Goal: Navigation & Orientation: Find specific page/section

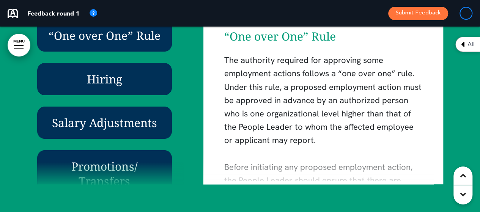
scroll to position [1958, 0]
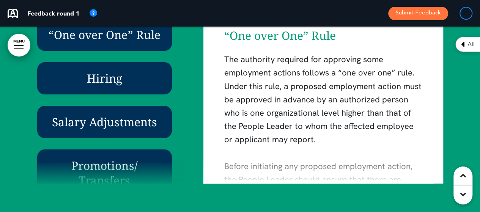
click at [98, 75] on h6 "Hiring" at bounding box center [105, 78] width 118 height 15
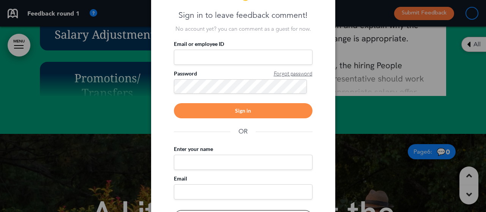
click at [394, 36] on div at bounding box center [243, 106] width 486 height 212
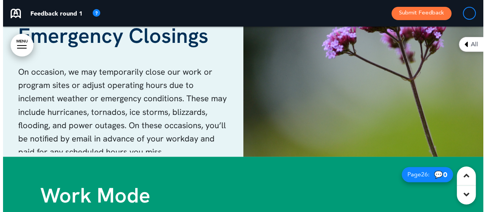
scroll to position [7694, 0]
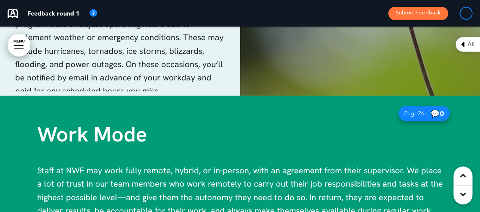
click at [17, 44] on link "MENU" at bounding box center [19, 45] width 23 height 23
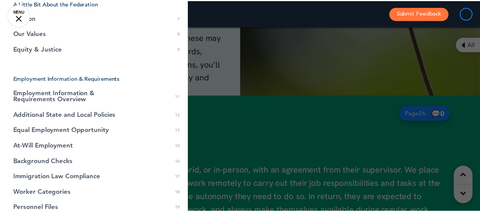
scroll to position [0, 0]
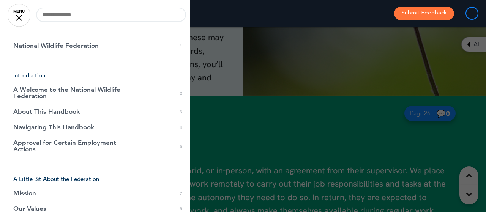
click at [308, 42] on div at bounding box center [243, 106] width 486 height 212
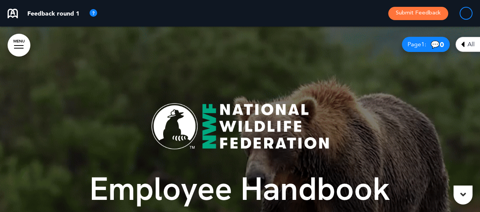
click at [432, 43] on span "💬 0" at bounding box center [437, 44] width 13 height 7
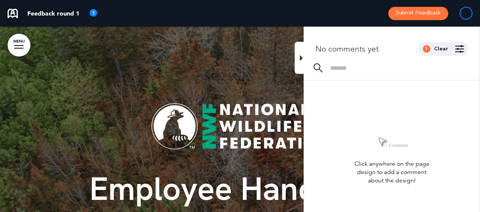
click at [261, 58] on div at bounding box center [240, 163] width 480 height 273
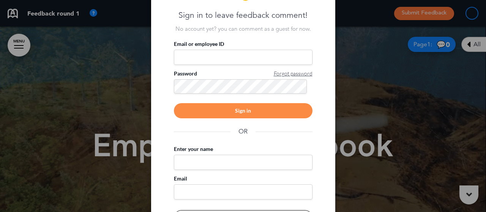
click at [396, 88] on div at bounding box center [243, 106] width 486 height 212
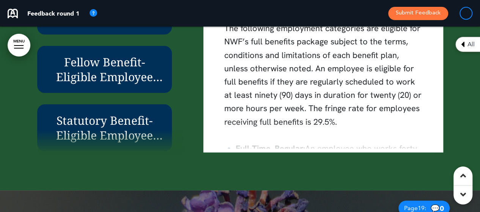
scroll to position [5569, 0]
